Goal: Task Accomplishment & Management: Use online tool/utility

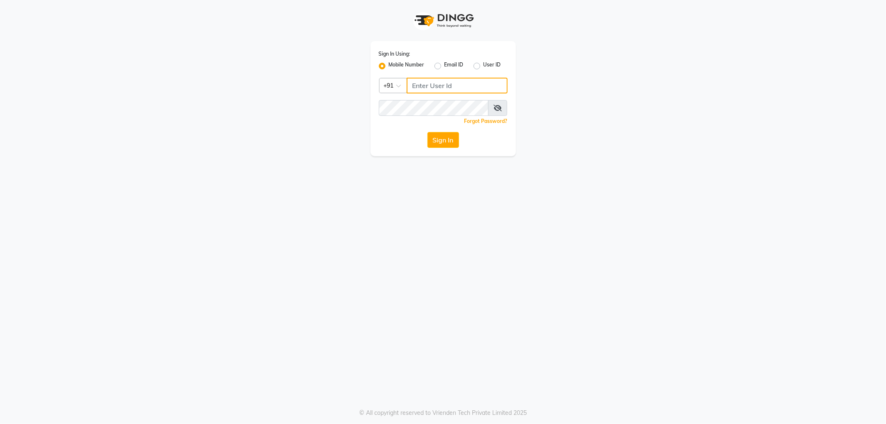
click at [436, 86] on input "Username" at bounding box center [457, 86] width 101 height 16
type input "9963099699"
click at [440, 144] on button "Sign In" at bounding box center [444, 140] width 32 height 16
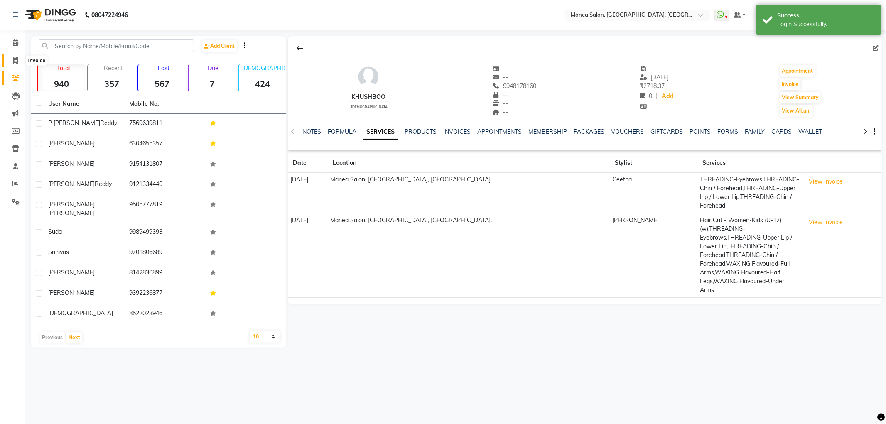
click at [16, 59] on icon at bounding box center [15, 60] width 5 height 6
select select "service"
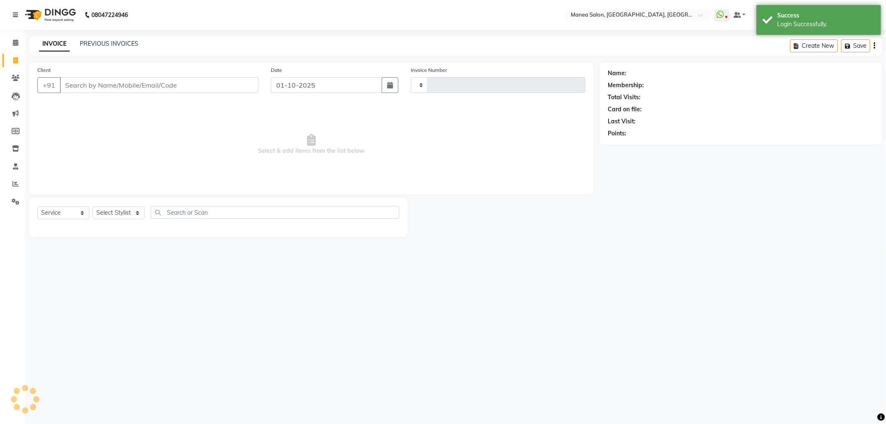
type input "1295"
select select "6587"
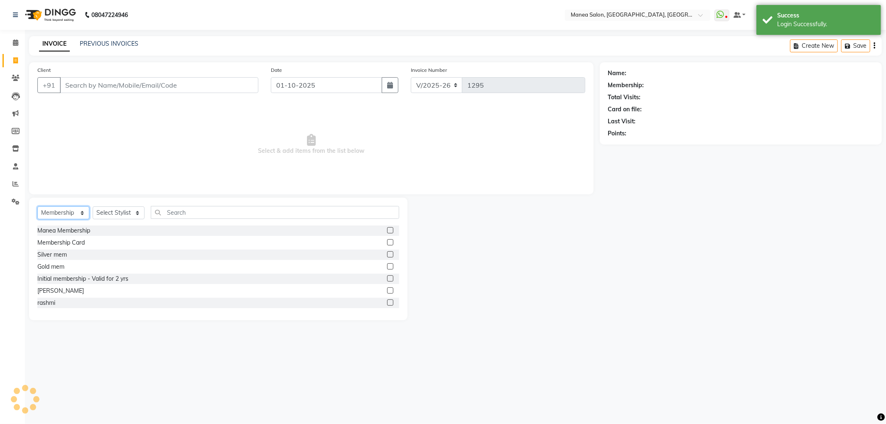
click at [62, 213] on select "Select Service Product Membership Package Voucher Prepaid Gift Card" at bounding box center [63, 213] width 52 height 13
select select "service"
click at [37, 207] on select "Select Service Product Membership Package Voucher Prepaid Gift Card" at bounding box center [63, 213] width 52 height 13
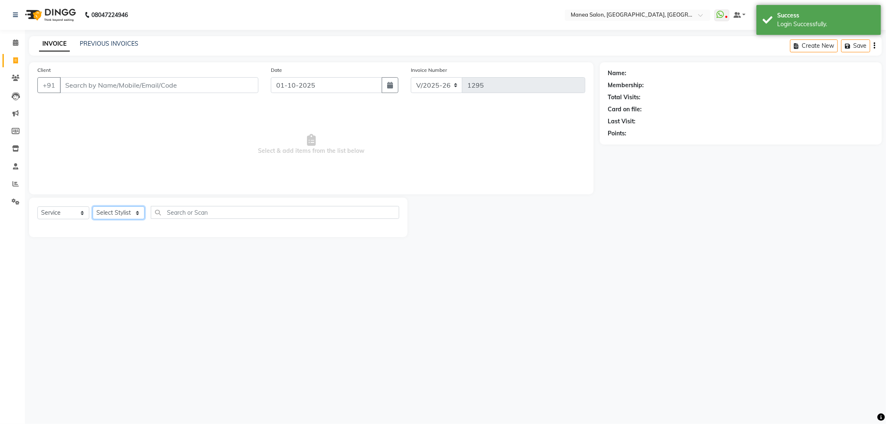
click at [115, 214] on select "Select Stylist Aryan Ashok [PERSON_NAME] [PERSON_NAME] [PERSON_NAME] [PERSON_NA…" at bounding box center [119, 213] width 52 height 13
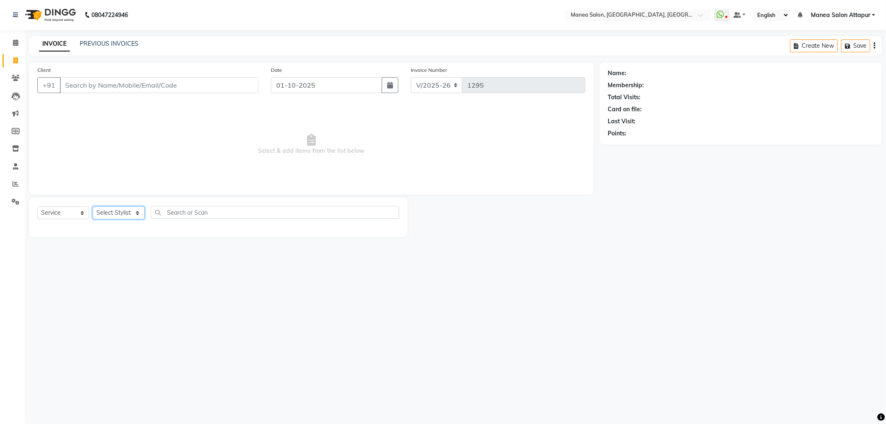
select select "84082"
click at [93, 207] on select "Select Stylist Aryan Ashok [PERSON_NAME] [PERSON_NAME] [PERSON_NAME] [PERSON_NA…" at bounding box center [119, 213] width 52 height 13
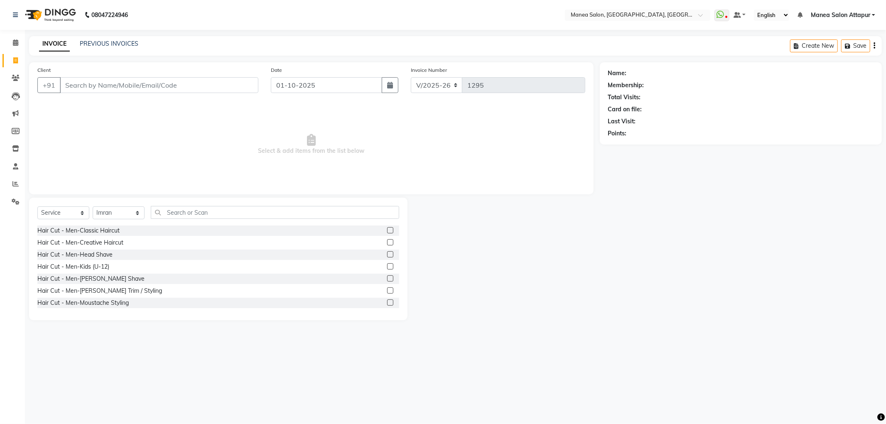
click at [387, 267] on label at bounding box center [390, 266] width 6 height 6
click at [387, 267] on input "checkbox" at bounding box center [389, 266] width 5 height 5
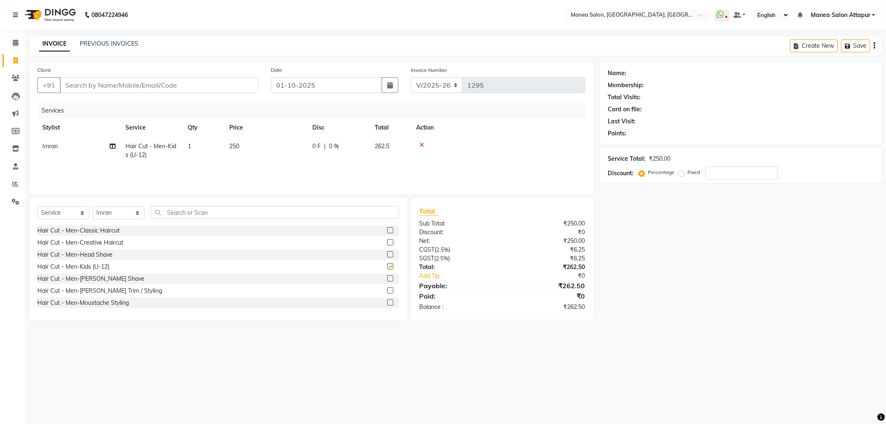
checkbox input "false"
click at [228, 82] on input "Client" at bounding box center [159, 85] width 199 height 16
type input "9"
type input "0"
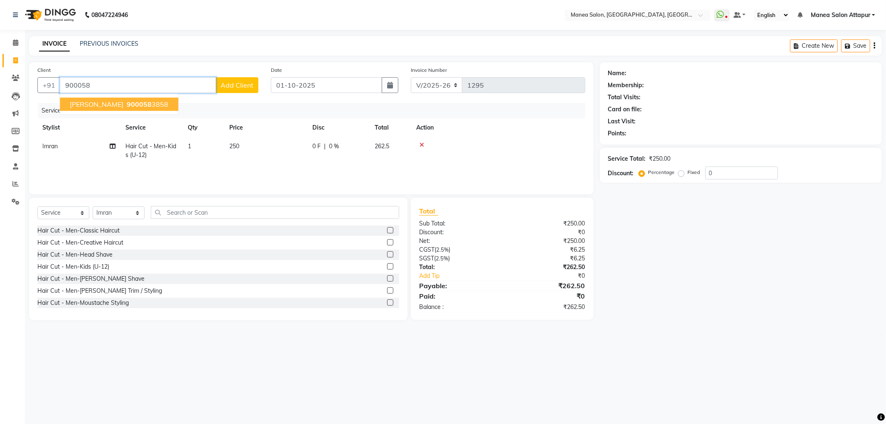
click at [122, 97] on ngb-typeahead-window "[PERSON_NAME] 900058 3858" at bounding box center [118, 104] width 119 height 21
click at [127, 102] on span "900058" at bounding box center [139, 104] width 25 height 8
type input "9000583858"
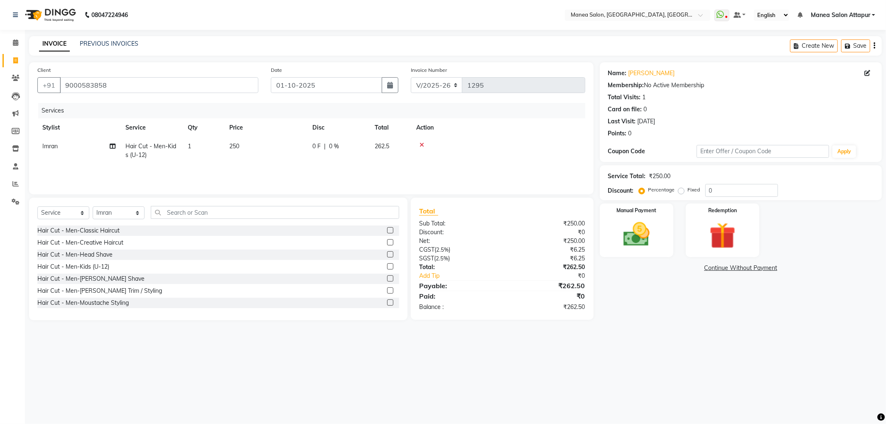
click at [421, 144] on icon at bounding box center [422, 145] width 5 height 6
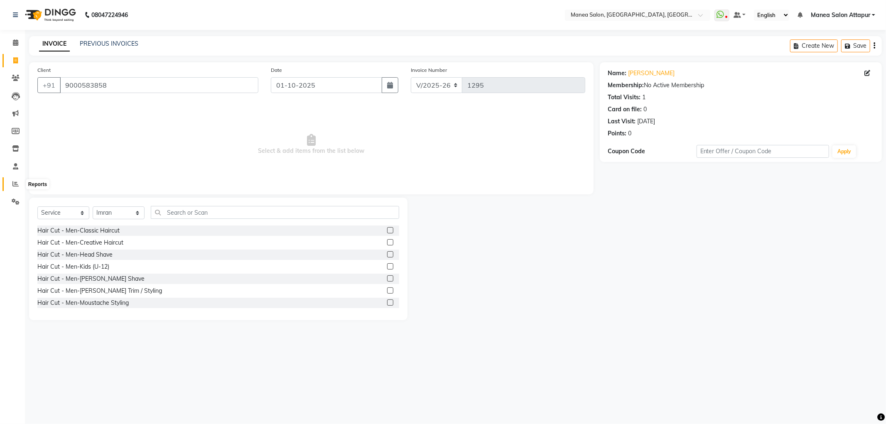
click at [11, 184] on span at bounding box center [15, 185] width 15 height 10
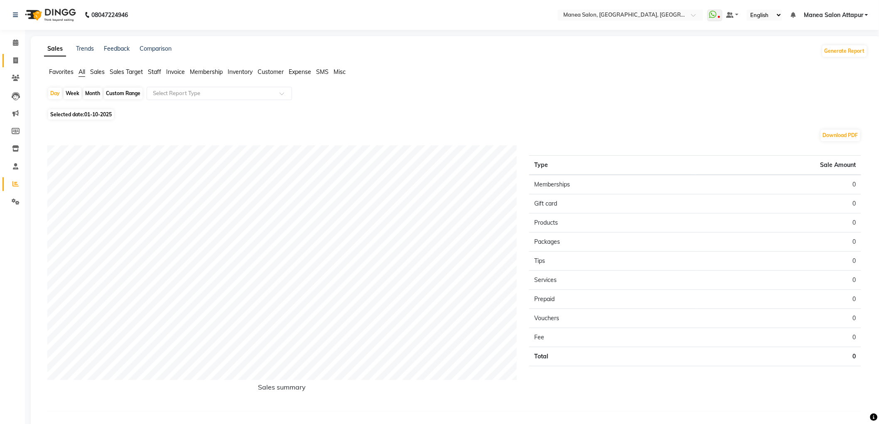
click at [15, 55] on link "Invoice" at bounding box center [12, 61] width 20 height 14
select select "service"
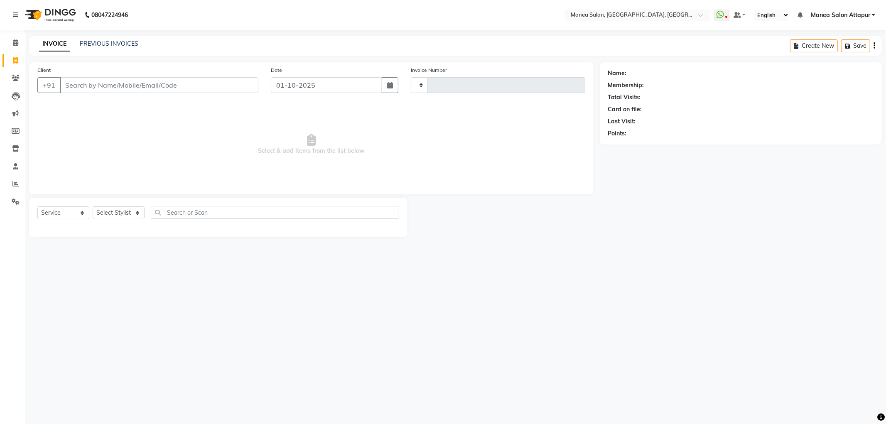
type input "1295"
select select "6587"
select select "membership"
click at [213, 88] on input "Client" at bounding box center [159, 85] width 199 height 16
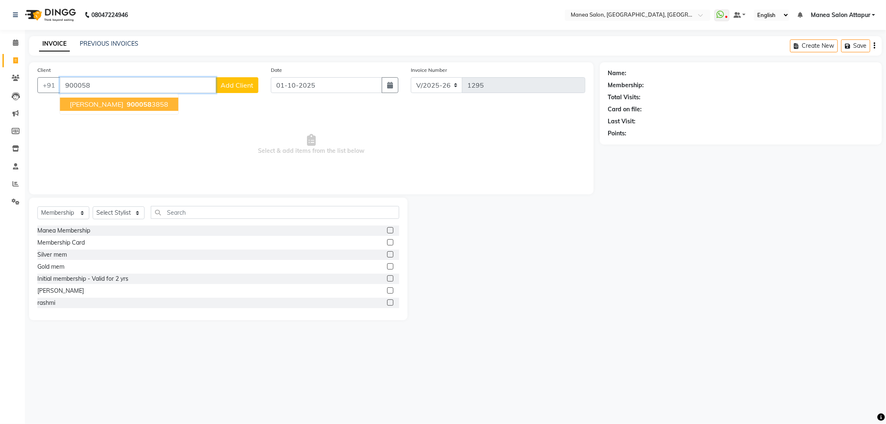
click at [131, 105] on span "900058" at bounding box center [139, 104] width 25 height 8
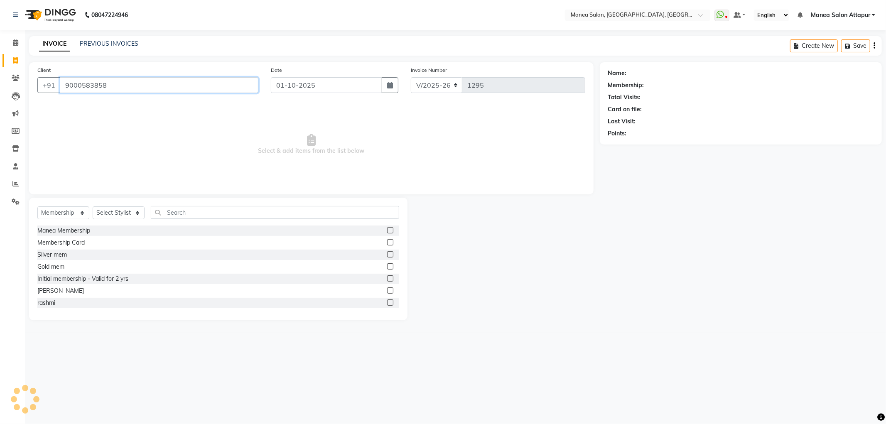
type input "9000583858"
click at [66, 217] on select "Select Service Product Membership Package Voucher Prepaid Gift Card" at bounding box center [63, 213] width 52 height 13
select select "service"
click at [37, 207] on select "Select Service Product Membership Package Voucher Prepaid Gift Card" at bounding box center [63, 213] width 52 height 13
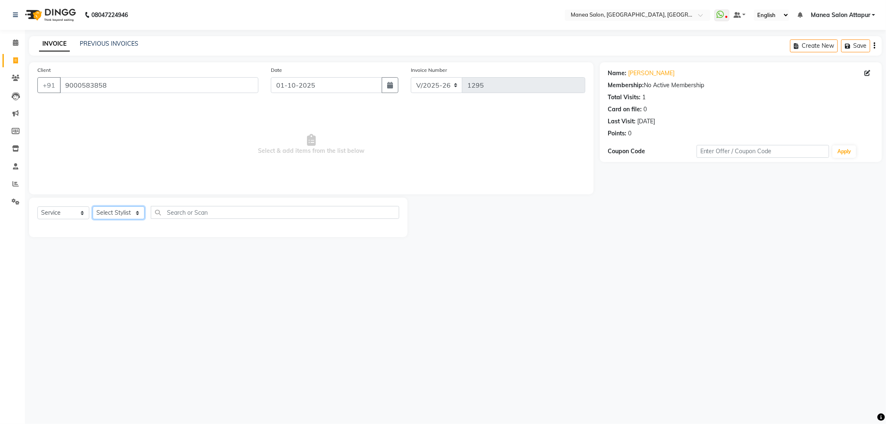
click at [114, 215] on select "Select Stylist Aryan Ashok [PERSON_NAME] [PERSON_NAME] [PERSON_NAME] [PERSON_NA…" at bounding box center [119, 213] width 52 height 13
select select "84082"
click at [93, 207] on select "Select Stylist Aryan Ashok [PERSON_NAME] [PERSON_NAME] [PERSON_NAME] [PERSON_NA…" at bounding box center [119, 213] width 52 height 13
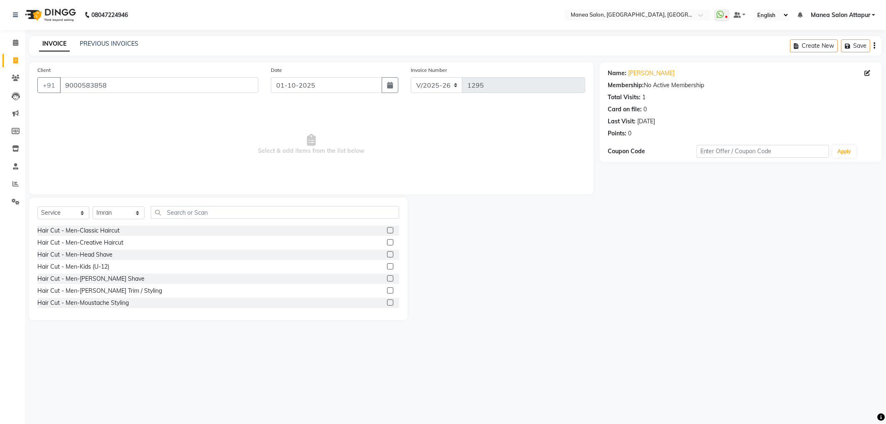
click at [387, 266] on label at bounding box center [390, 266] width 6 height 6
click at [387, 266] on input "checkbox" at bounding box center [389, 266] width 5 height 5
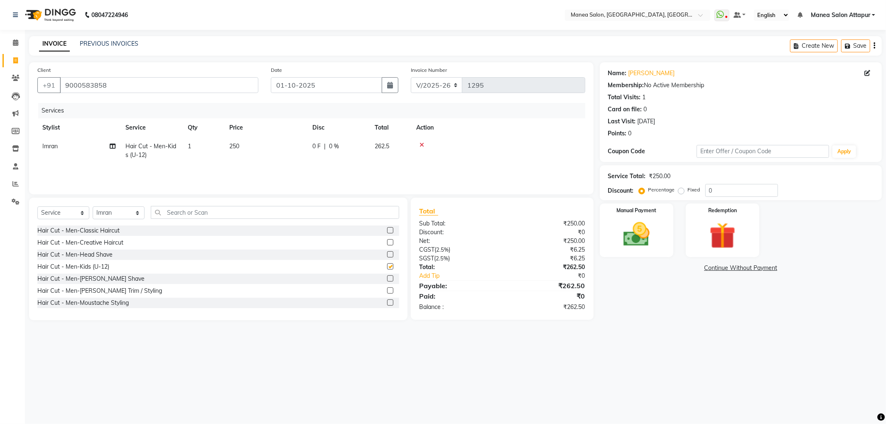
checkbox input "false"
click at [663, 229] on div "Manual Payment" at bounding box center [636, 230] width 76 height 56
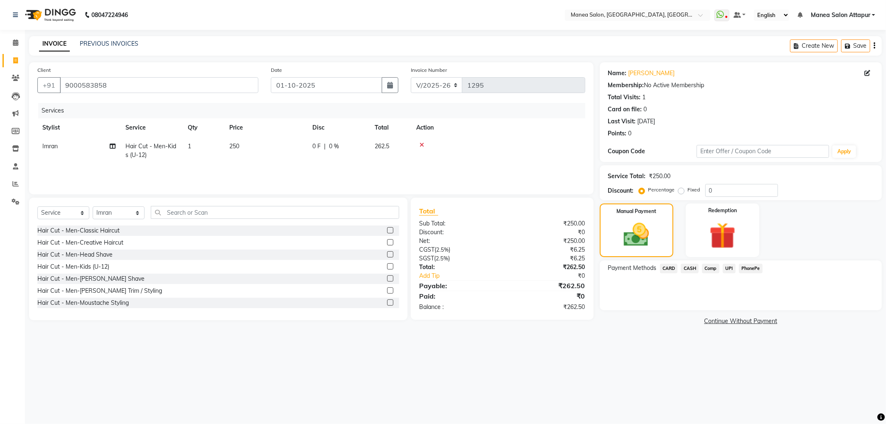
click at [714, 270] on span "Comp" at bounding box center [710, 269] width 17 height 10
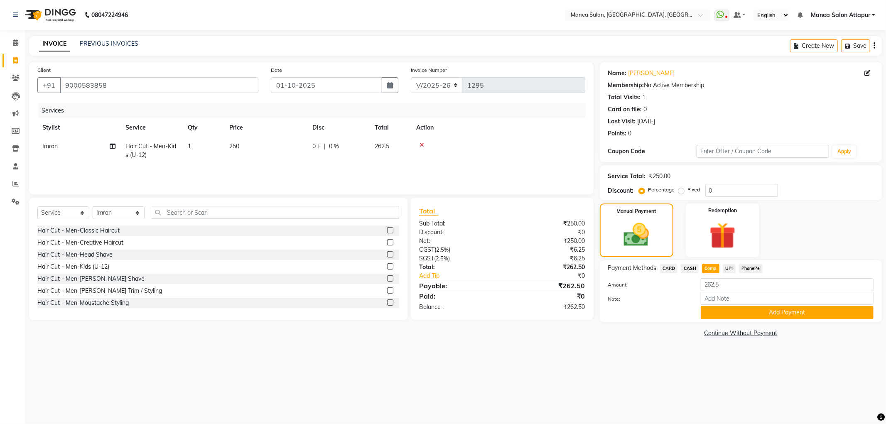
click at [694, 269] on span "CASH" at bounding box center [690, 269] width 18 height 10
drag, startPoint x: 719, startPoint y: 284, endPoint x: 682, endPoint y: 278, distance: 37.1
click at [682, 278] on div "Amount: 262.5" at bounding box center [741, 285] width 278 height 14
type input "500"
click at [751, 314] on button "Add Payment" at bounding box center [787, 312] width 173 height 13
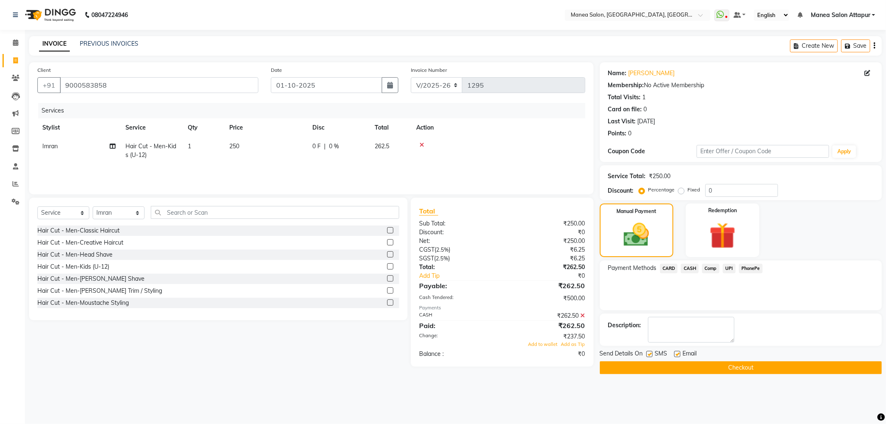
click at [582, 315] on icon at bounding box center [583, 316] width 5 height 6
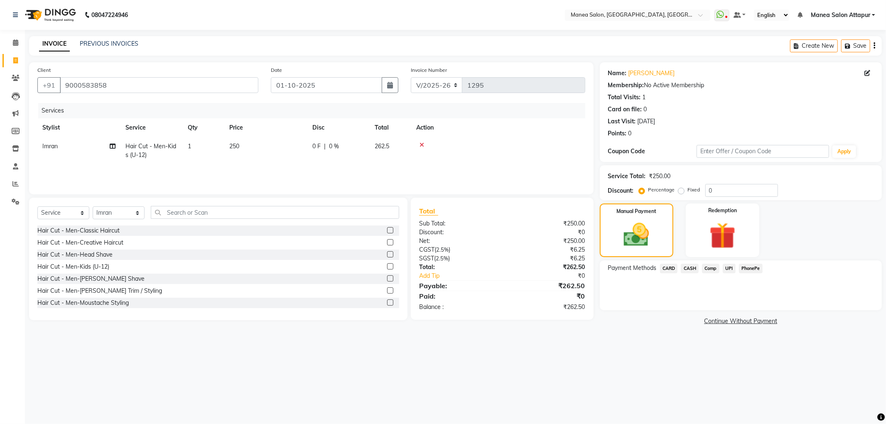
click at [695, 269] on span "CASH" at bounding box center [690, 269] width 18 height 10
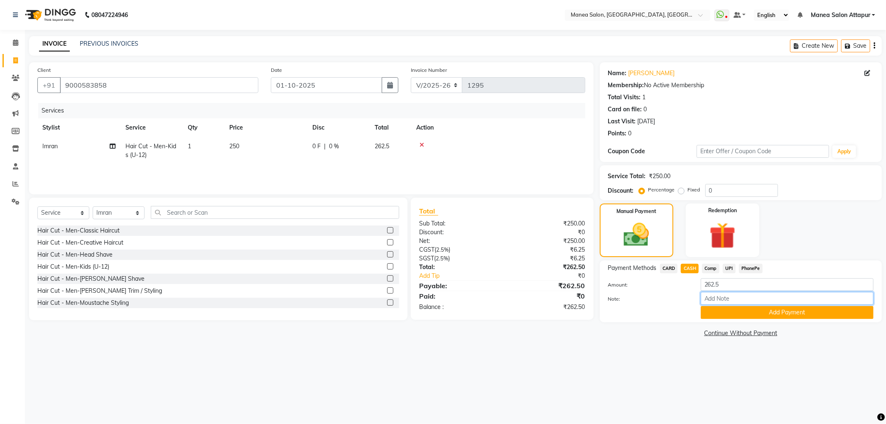
click at [726, 301] on input "Note:" at bounding box center [787, 298] width 173 height 13
type input "Counter Cash"
click at [751, 308] on button "Add Payment" at bounding box center [787, 312] width 173 height 13
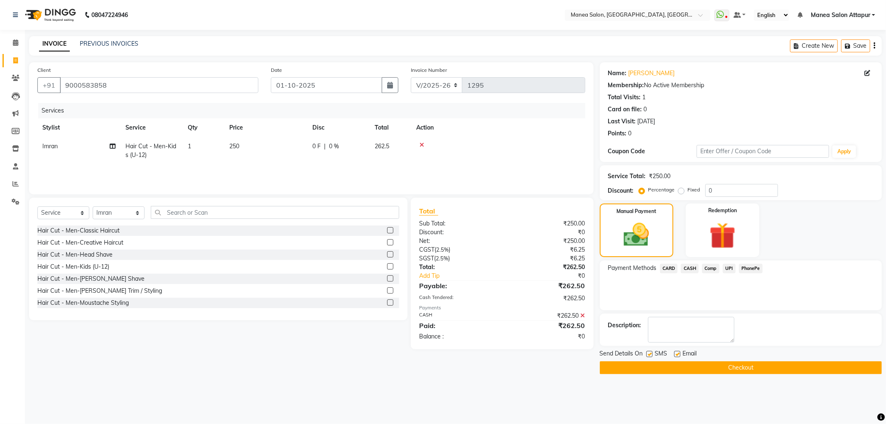
click at [751, 362] on button "Checkout" at bounding box center [741, 368] width 282 height 13
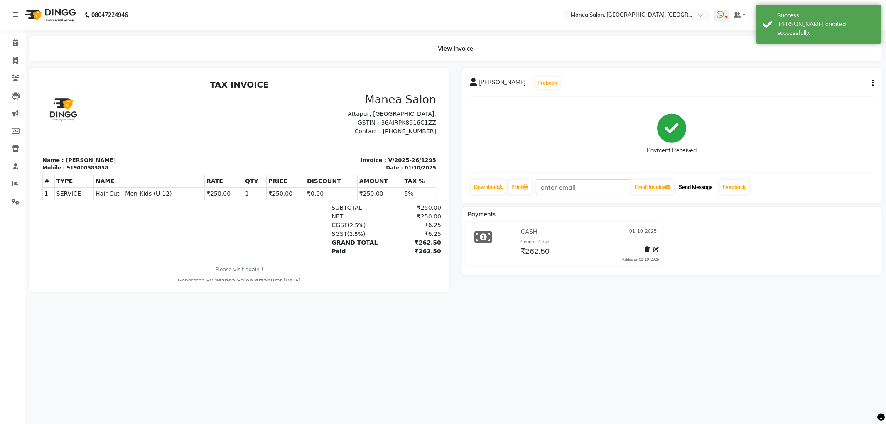
click at [696, 190] on button "Send Message" at bounding box center [696, 187] width 41 height 14
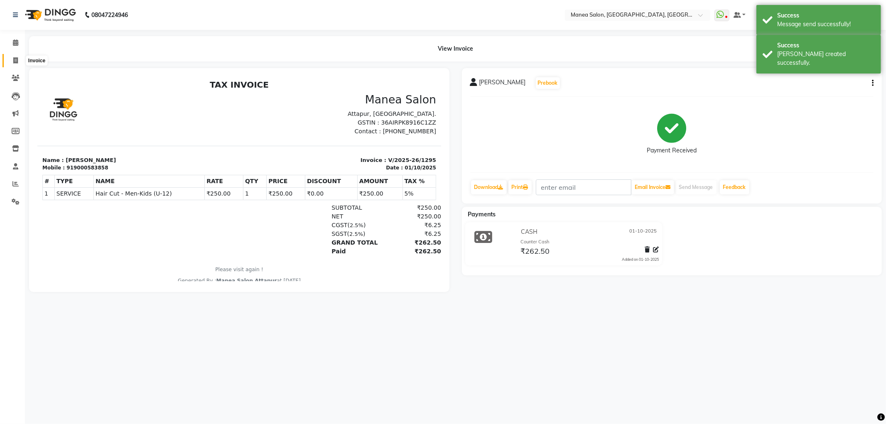
click at [17, 62] on icon at bounding box center [15, 60] width 5 height 6
select select "service"
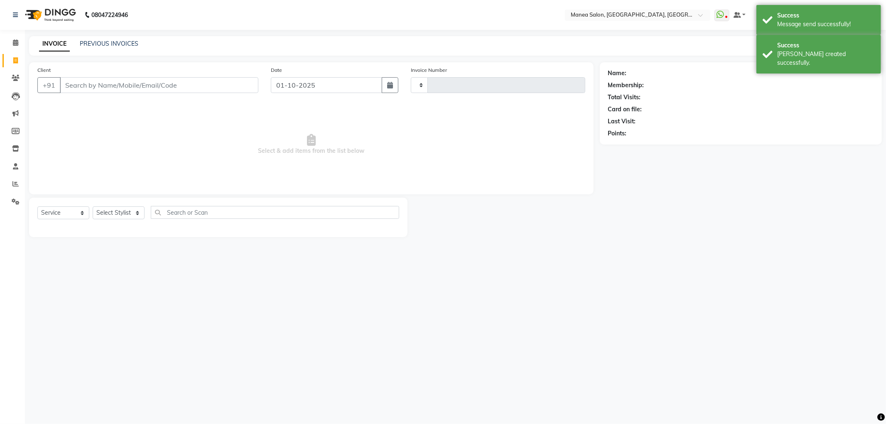
type input "1296"
select select "6587"
select select "membership"
